Goal: Information Seeking & Learning: Learn about a topic

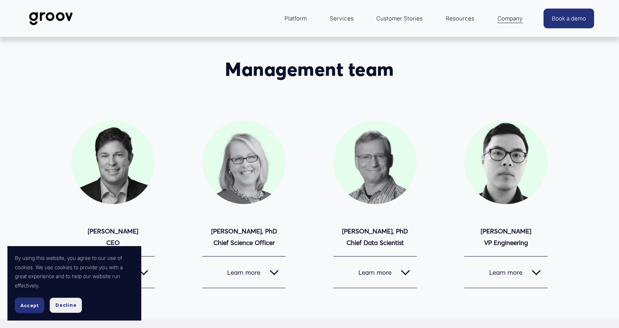
click at [74, 303] on span "Decline" at bounding box center [65, 305] width 21 height 7
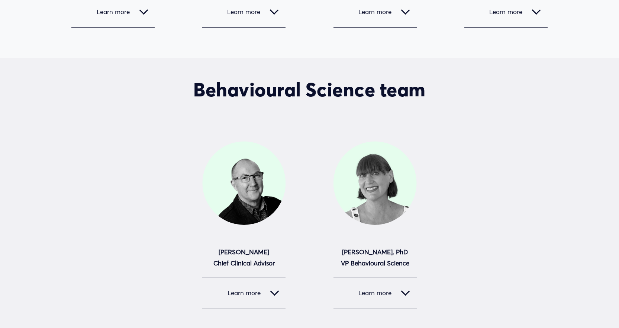
scroll to position [298, 0]
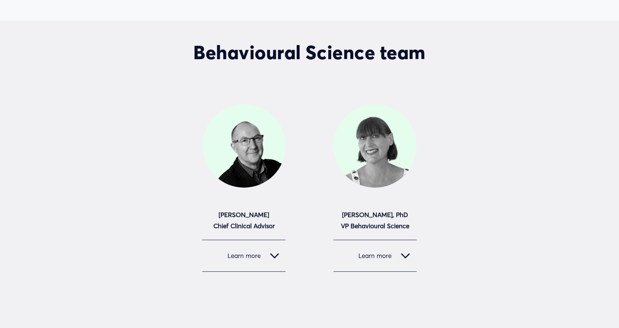
click at [261, 257] on span "Learn more" at bounding box center [239, 255] width 61 height 8
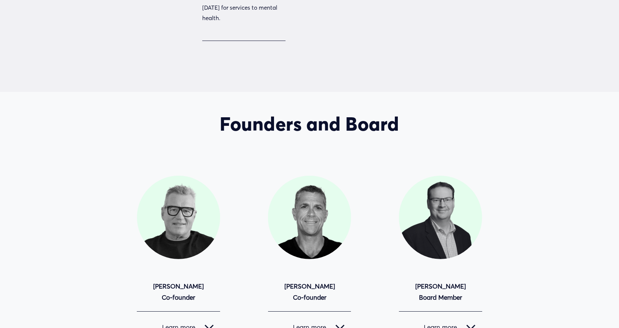
scroll to position [967, 0]
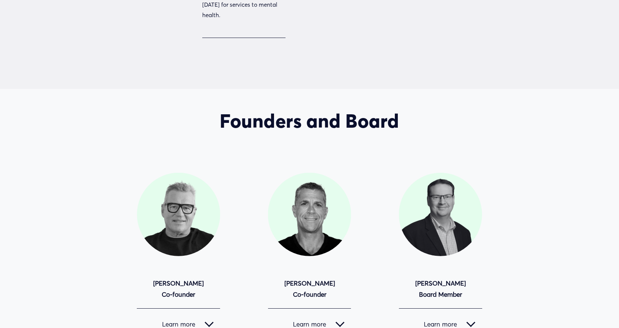
click at [449, 320] on span "Learn more" at bounding box center [436, 324] width 61 height 8
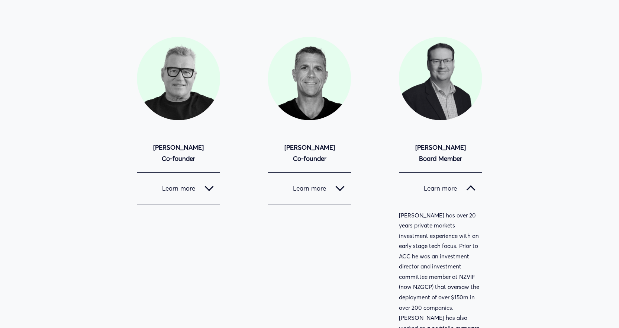
scroll to position [1116, 0]
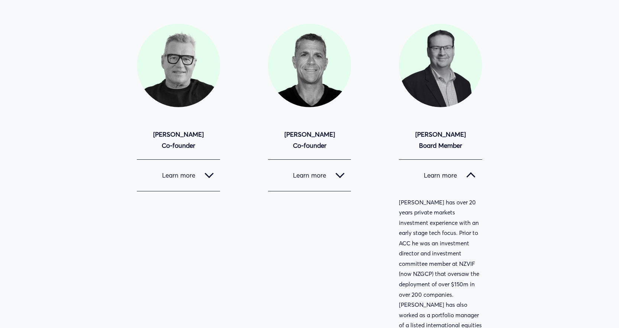
click at [482, 122] on div "Founders and Board [PERSON_NAME] Co-founder" at bounding box center [309, 185] width 619 height 449
click at [470, 172] on div at bounding box center [471, 176] width 9 height 9
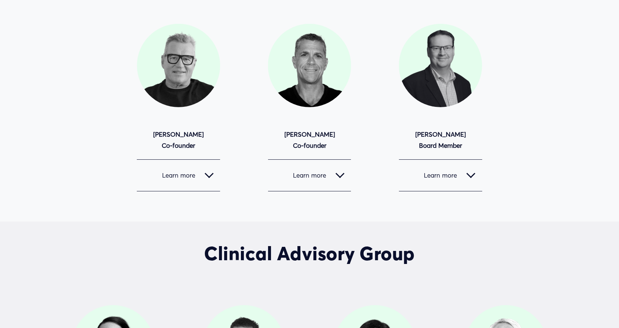
click at [318, 160] on button "Learn more" at bounding box center [309, 175] width 83 height 31
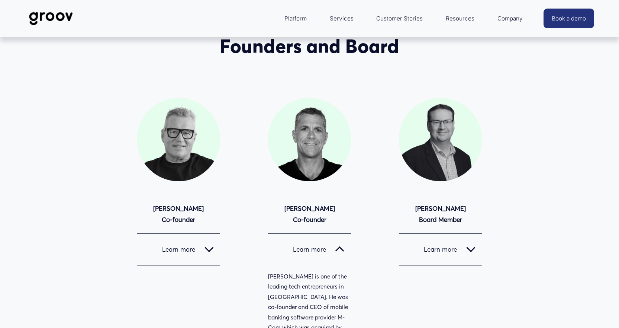
scroll to position [1041, 0]
click at [347, 234] on button "Learn more" at bounding box center [309, 249] width 83 height 31
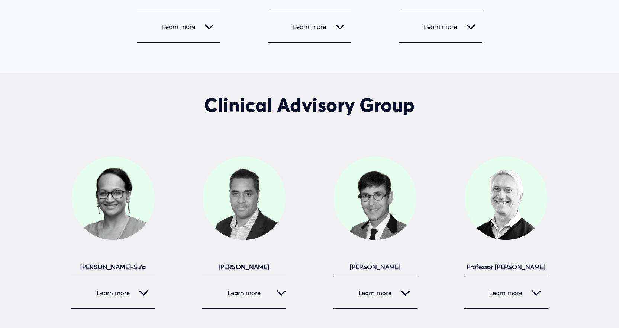
scroll to position [1264, 0]
click at [390, 288] on span "Learn more" at bounding box center [370, 292] width 61 height 8
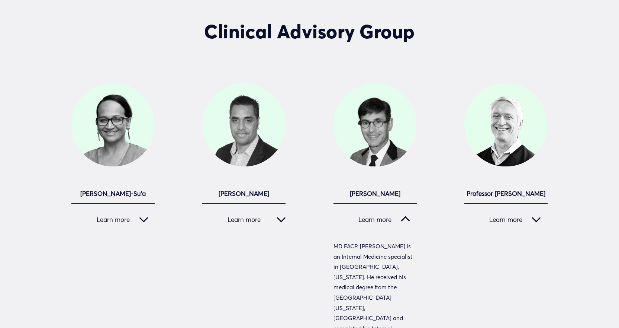
scroll to position [1339, 0]
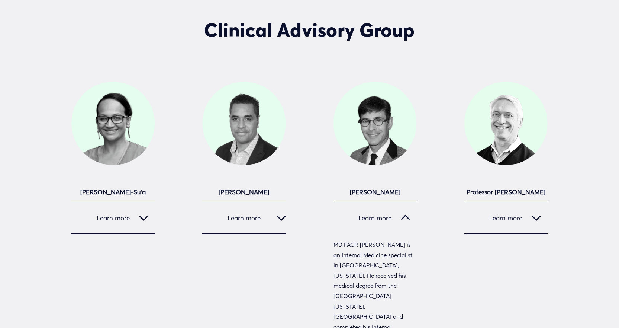
click at [388, 214] on span "Learn more" at bounding box center [370, 218] width 61 height 8
